Goal: Task Accomplishment & Management: Manage account settings

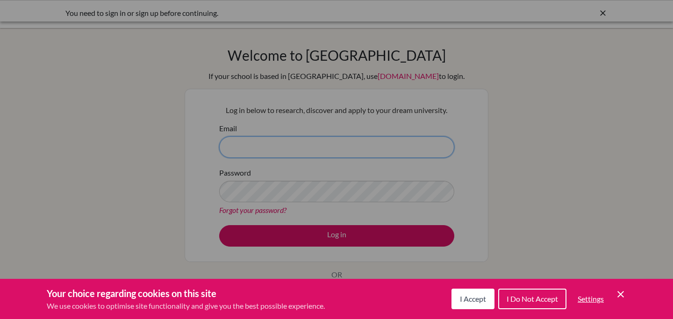
type input "[EMAIL_ADDRESS][DOMAIN_NAME]"
click at [334, 160] on div "Cookie Preferences" at bounding box center [336, 159] width 673 height 319
drag, startPoint x: 483, startPoint y: 295, endPoint x: 464, endPoint y: 291, distance: 19.1
click at [483, 295] on span "I Accept" at bounding box center [473, 298] width 26 height 9
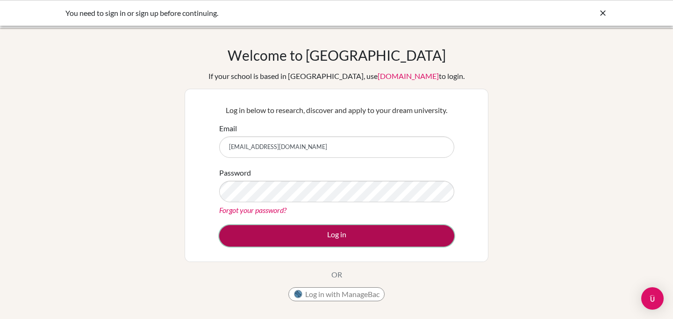
click at [421, 242] on button "Log in" at bounding box center [336, 235] width 235 height 21
